Goal: Transaction & Acquisition: Subscribe to service/newsletter

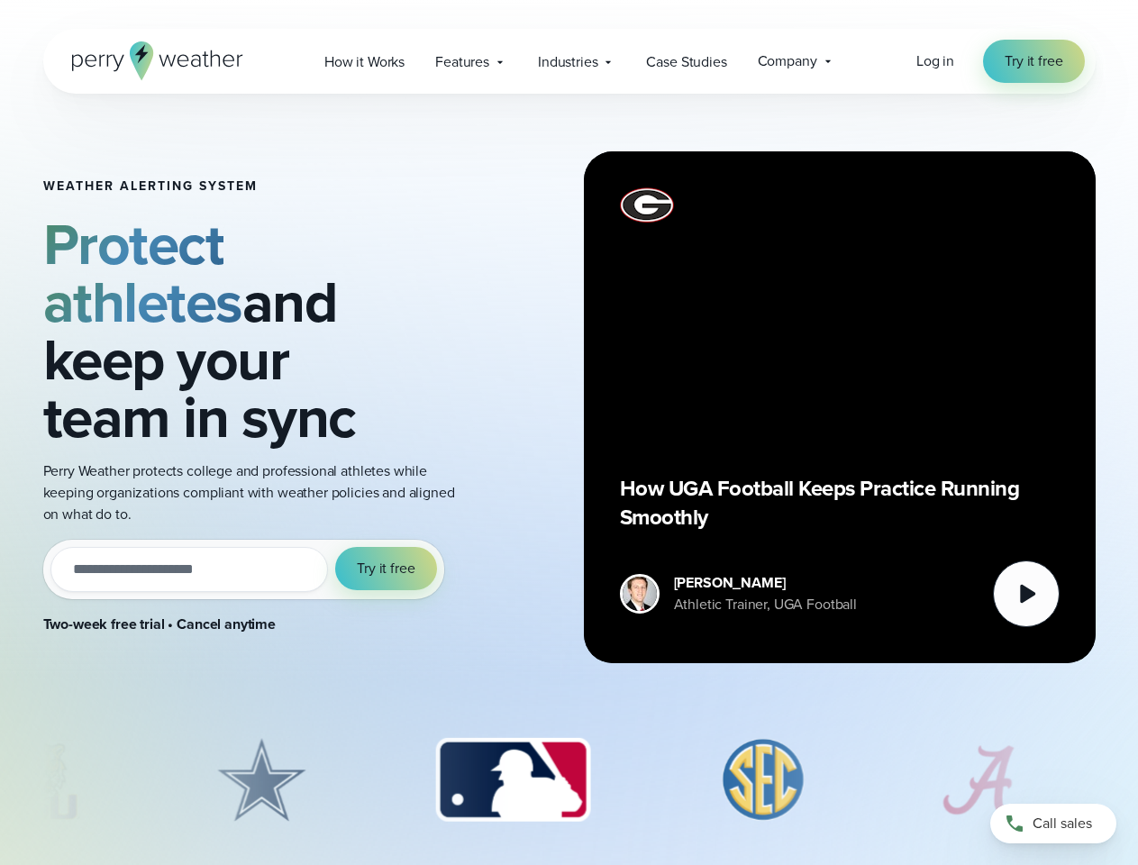
click at [569, 433] on div "Weather Alerting System Protect athletes and keep your team in sync Perry Weath…" at bounding box center [569, 407] width 1053 height 627
click at [569, 61] on span "Industries" at bounding box center [567, 62] width 59 height 22
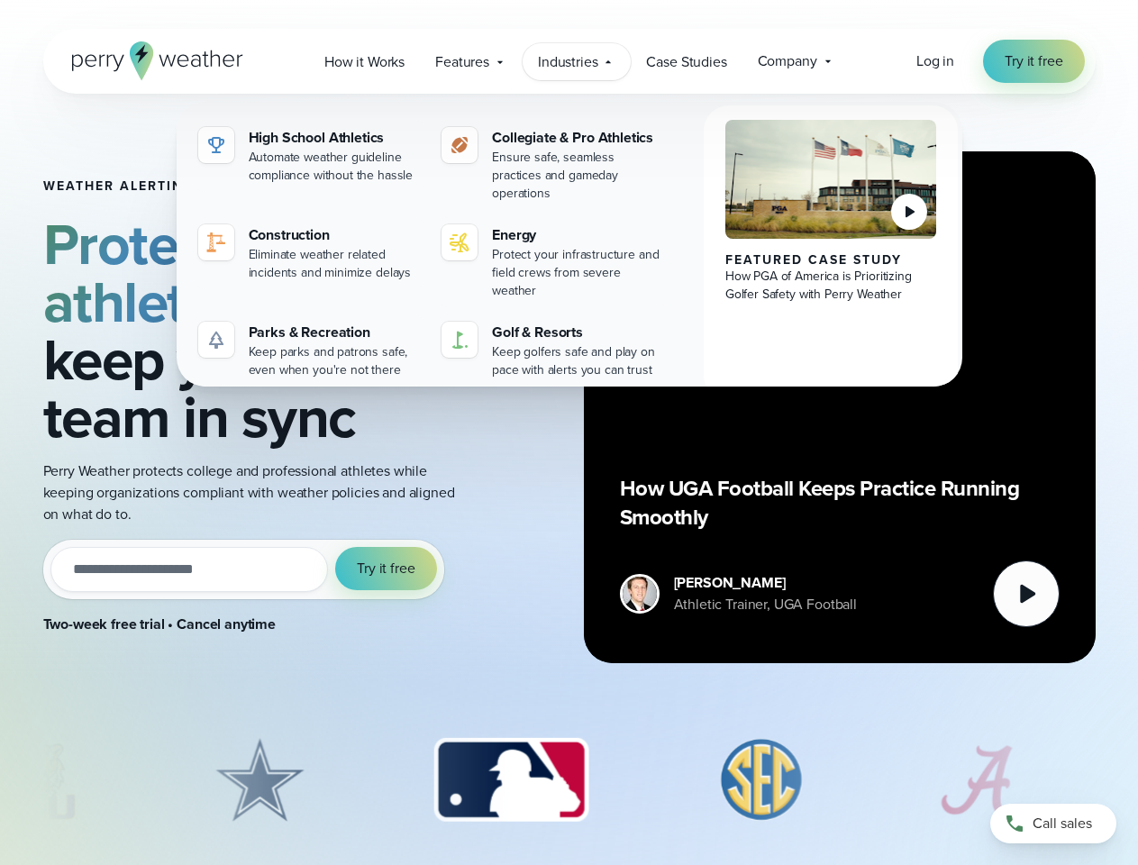
click at [243, 547] on input "email" at bounding box center [189, 569] width 279 height 45
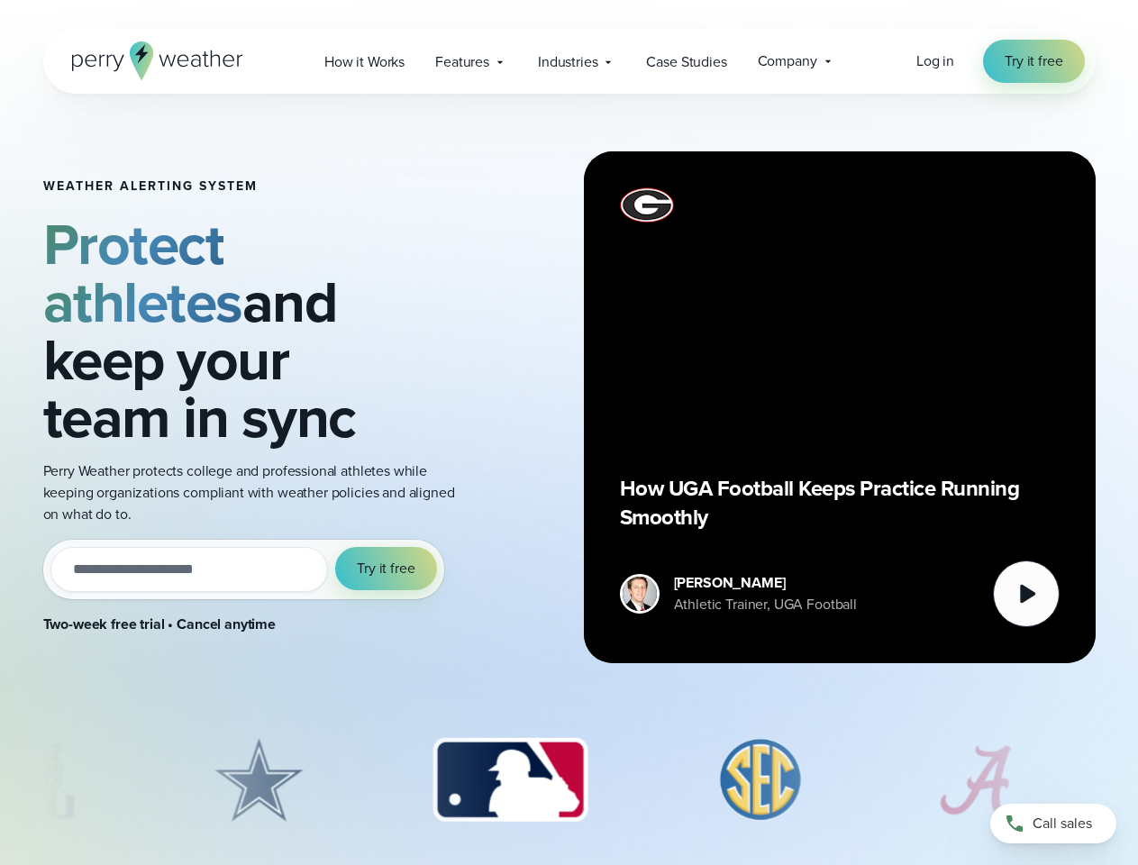
click at [387, 558] on span "Try it free" at bounding box center [386, 569] width 58 height 22
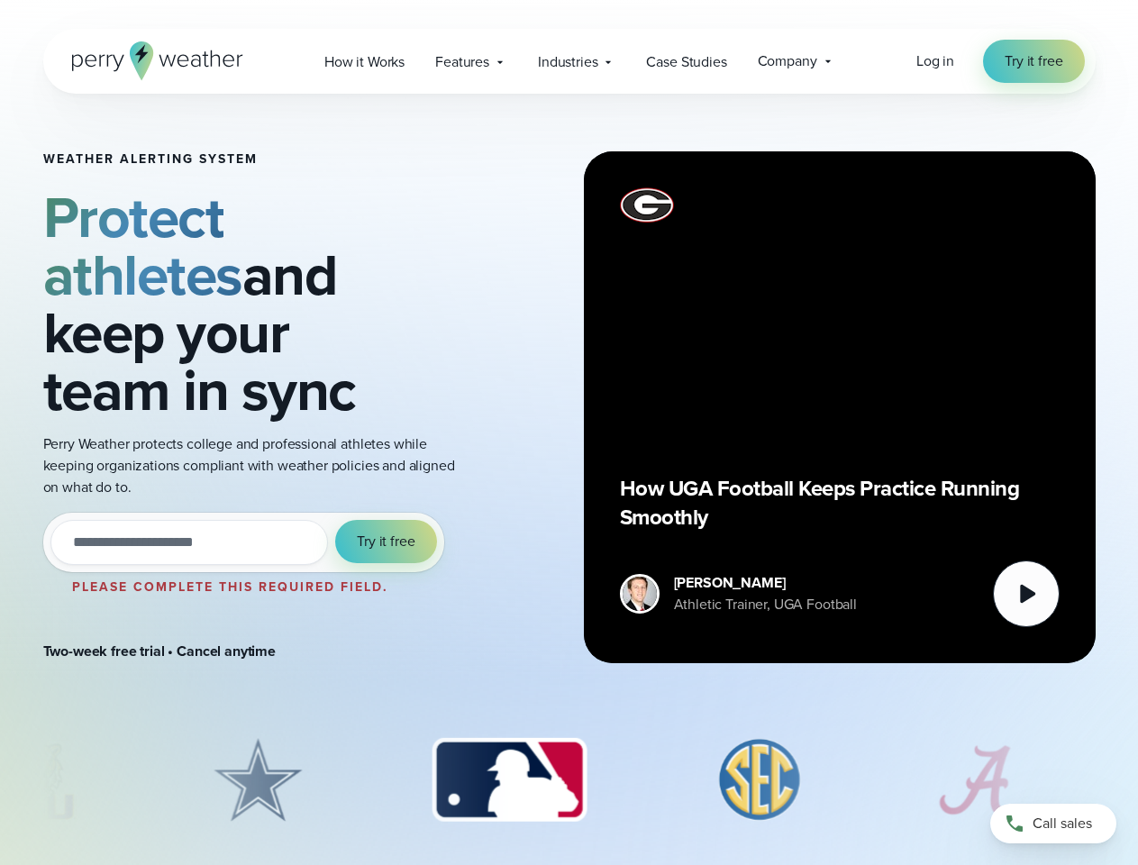
click at [840, 407] on div "How UGA Football Keeps Practice Running Smoothly" at bounding box center [840, 407] width 440 height 440
click at [1027, 594] on icon at bounding box center [1027, 594] width 15 height 19
click at [570, 781] on img "3 of 8" at bounding box center [508, 781] width 190 height 90
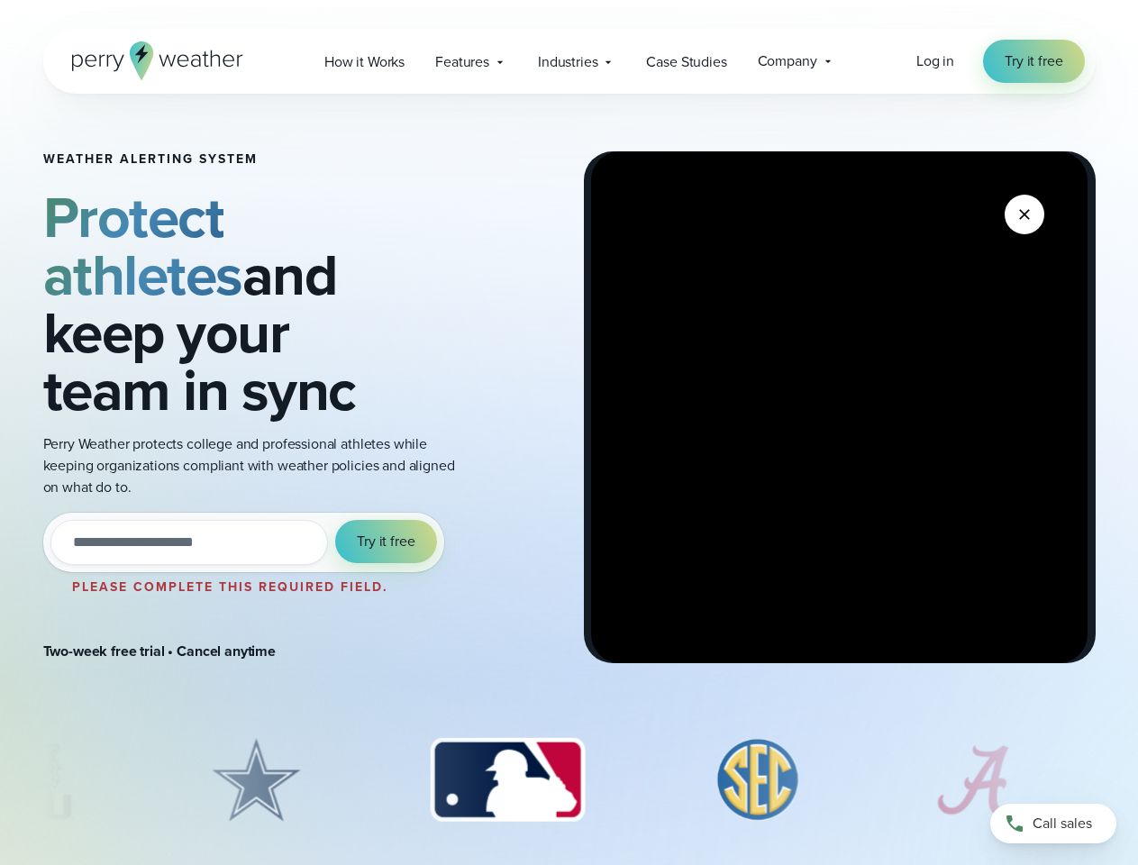
click at [0, 781] on div at bounding box center [569, 785] width 1138 height 99
